Goal: Task Accomplishment & Management: Manage account settings

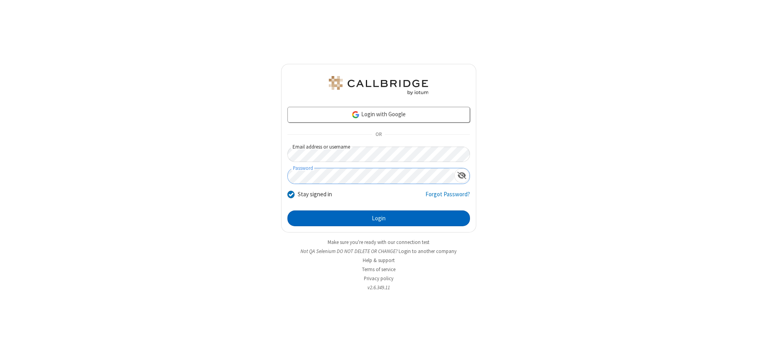
click at [379, 219] on button "Login" at bounding box center [379, 219] width 183 height 16
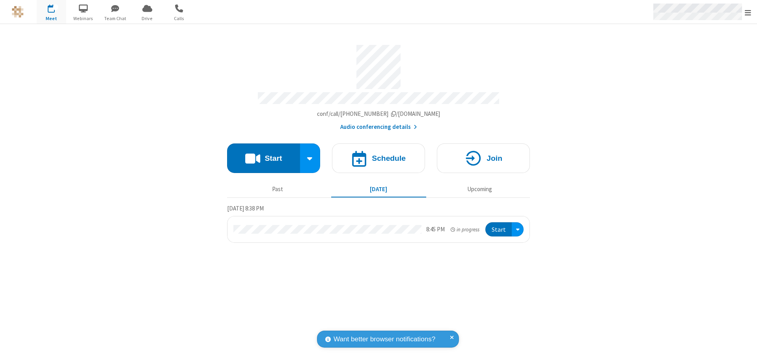
click at [748, 12] on span "Open menu" at bounding box center [748, 13] width 6 height 8
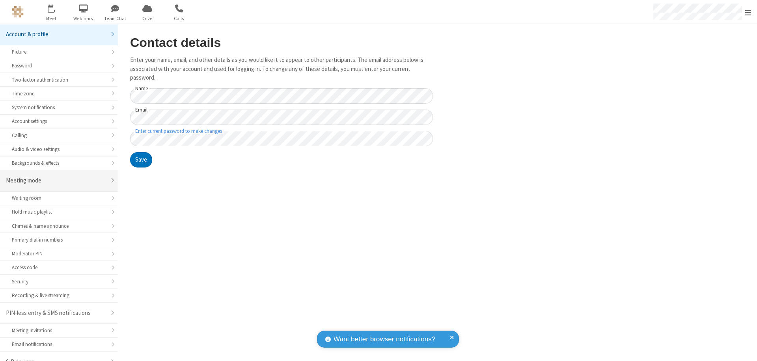
click at [56, 176] on div "Meeting mode" at bounding box center [56, 180] width 100 height 9
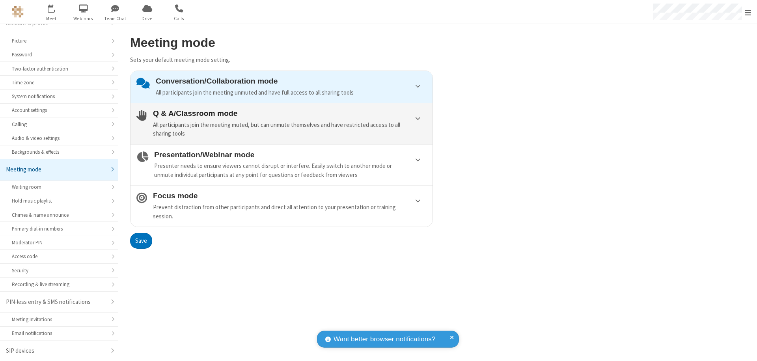
click at [282, 123] on div "All participants join the meeting muted, but can unmute themselves and have res…" at bounding box center [290, 130] width 274 height 18
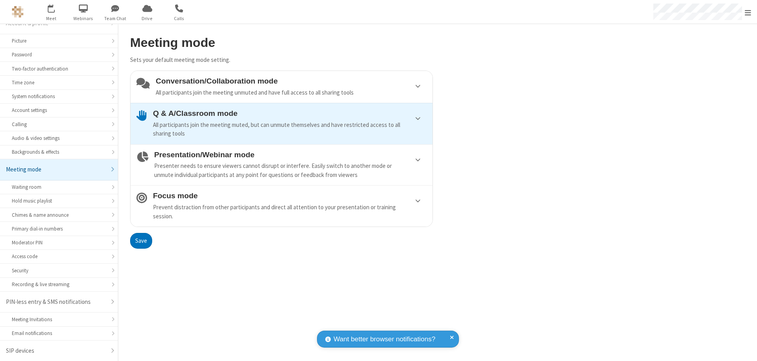
click at [141, 241] on button "Save" at bounding box center [141, 241] width 22 height 16
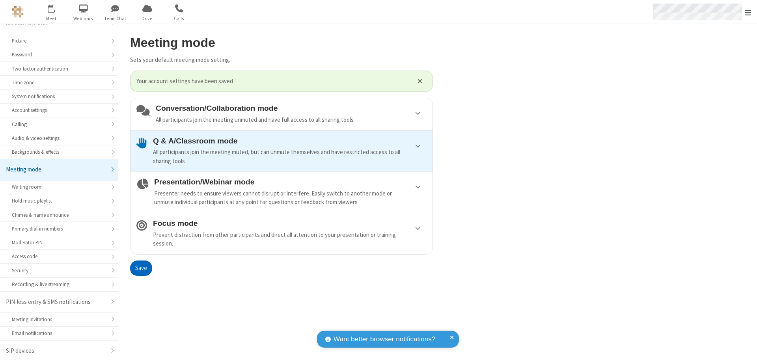
click at [748, 12] on span "Open menu" at bounding box center [748, 13] width 6 height 8
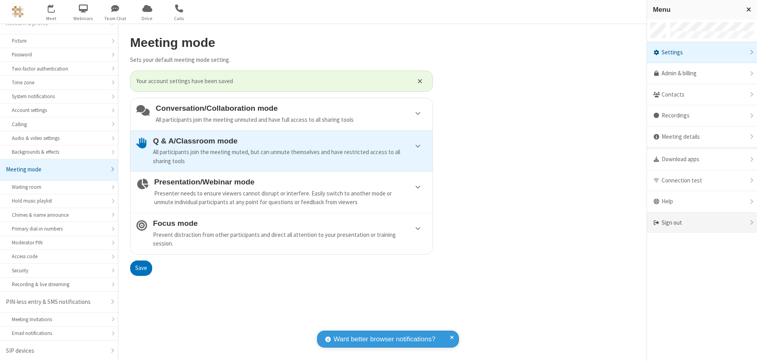
click at [702, 223] on div "Sign out" at bounding box center [702, 223] width 110 height 21
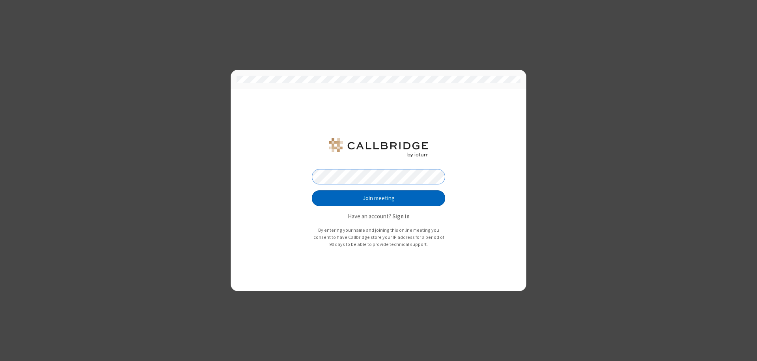
click at [379, 198] on button "Join meeting" at bounding box center [378, 199] width 133 height 16
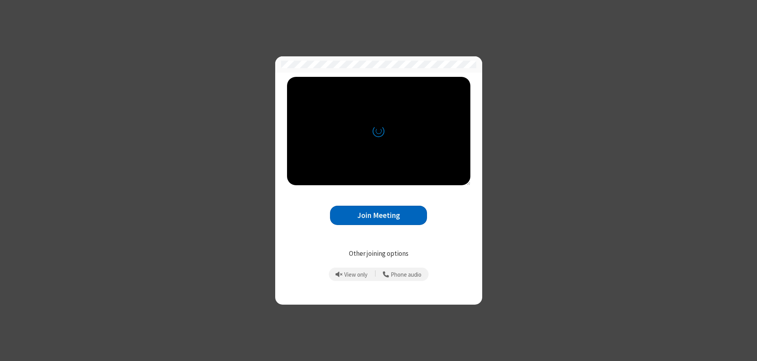
click at [379, 215] on button "Join Meeting" at bounding box center [378, 215] width 97 height 19
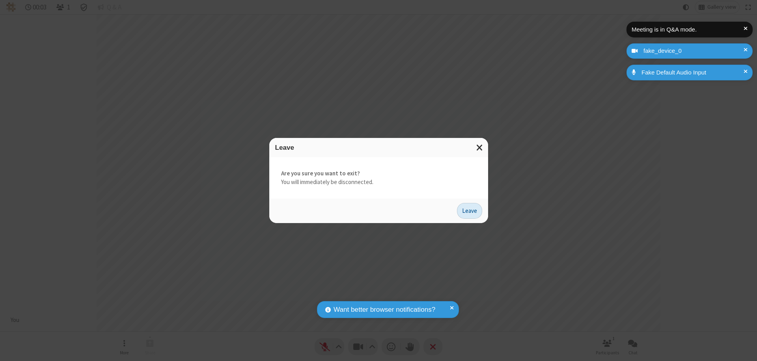
click at [470, 211] on button "Leave" at bounding box center [469, 211] width 25 height 16
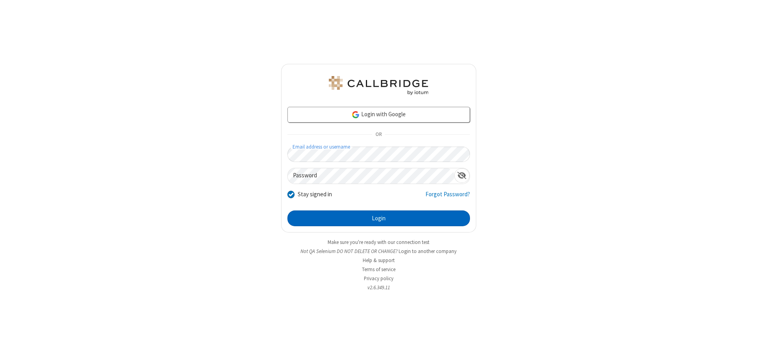
click at [379, 219] on button "Login" at bounding box center [379, 219] width 183 height 16
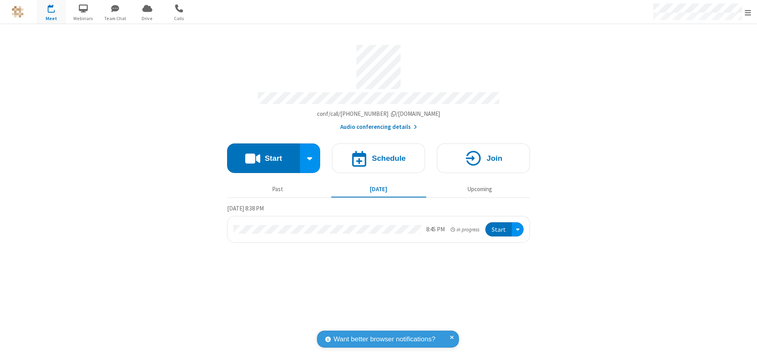
click at [748, 12] on span "Open menu" at bounding box center [748, 13] width 6 height 8
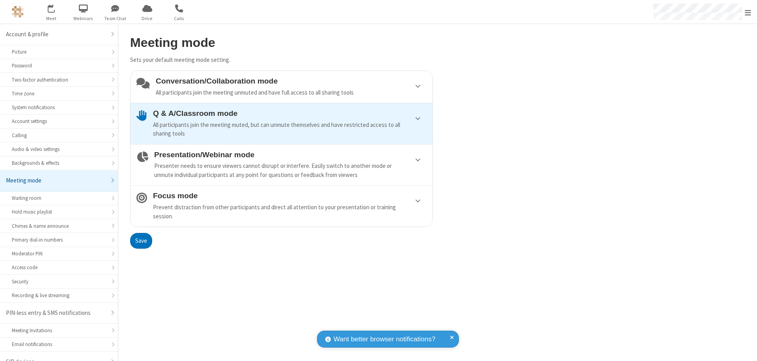
scroll to position [11, 0]
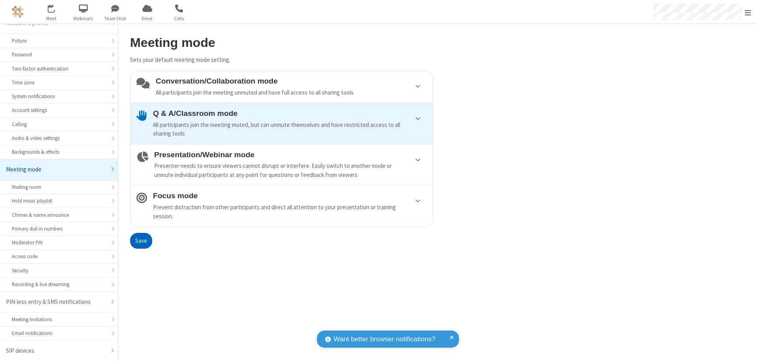
click at [282, 87] on div "Conversation/Collaboration mode All participants join the meeting unmuted and h…" at bounding box center [291, 87] width 271 height 20
click at [141, 241] on button "Save" at bounding box center [141, 241] width 22 height 16
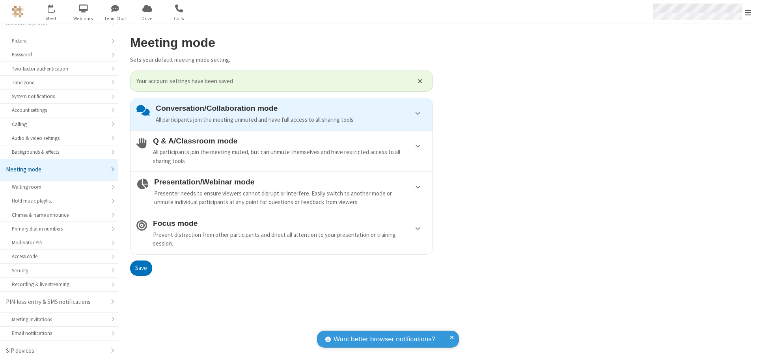
click at [748, 12] on span "Open menu" at bounding box center [748, 13] width 6 height 8
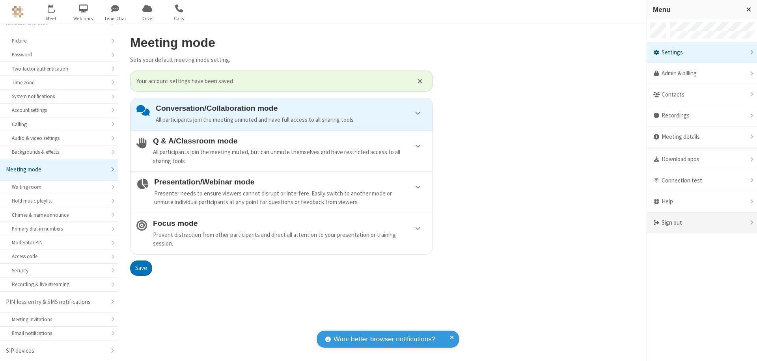
click at [702, 223] on div "Sign out" at bounding box center [702, 223] width 110 height 21
